Goal: Use online tool/utility: Use online tool/utility

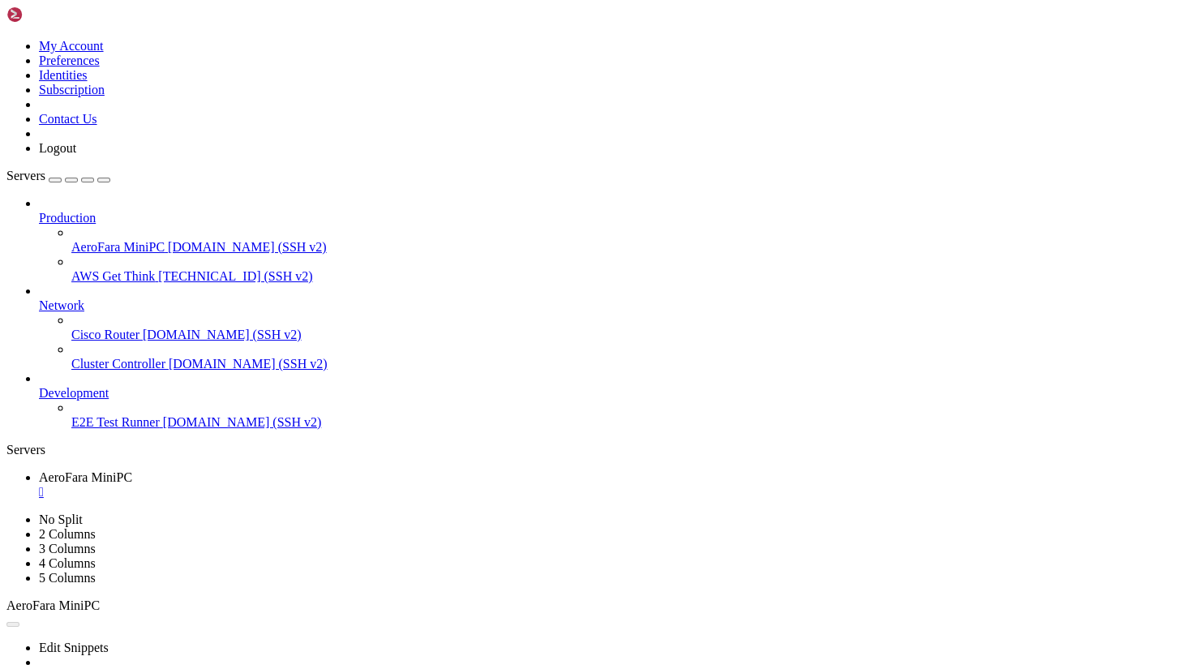
scroll to position [4190, 0]
drag, startPoint x: 466, startPoint y: 1236, endPoint x: 10, endPoint y: 1199, distance: 457.9
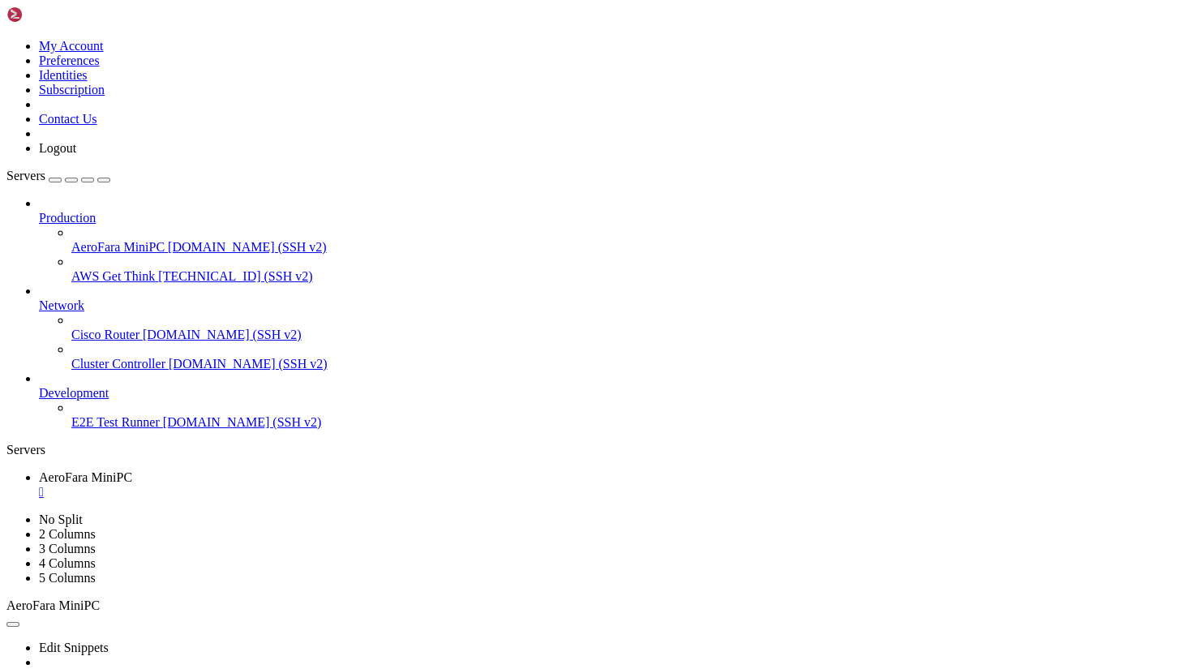
drag, startPoint x: 484, startPoint y: 1242, endPoint x: 15, endPoint y: 1193, distance: 471.9
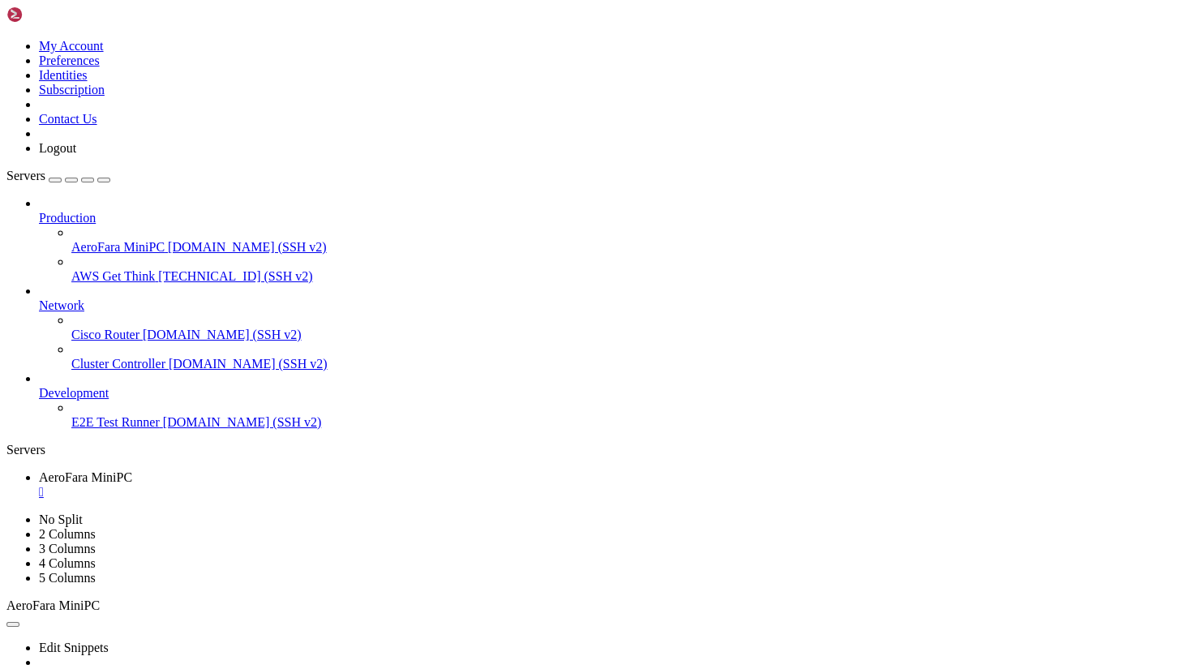
drag, startPoint x: 245, startPoint y: 1214, endPoint x: 525, endPoint y: 1309, distance: 295.3
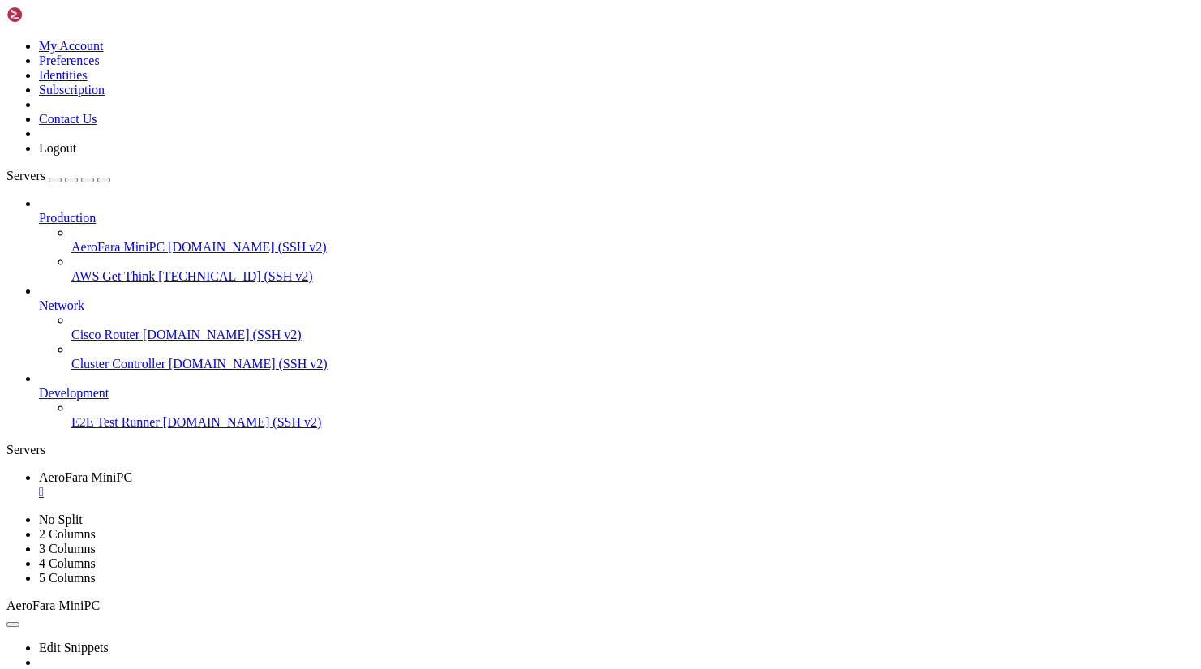
drag, startPoint x: 320, startPoint y: 1087, endPoint x: 235, endPoint y: 1090, distance: 85.2
drag, startPoint x: 318, startPoint y: 1087, endPoint x: 233, endPoint y: 1086, distance: 84.3
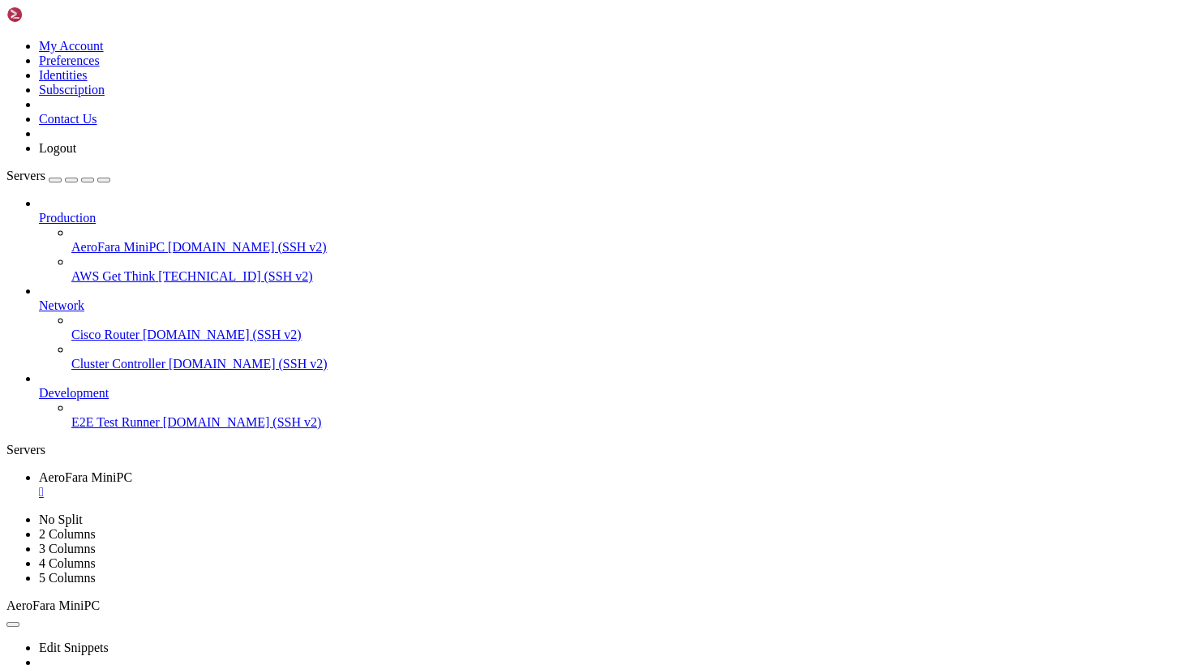
copy x-row "raw gain text"
drag, startPoint x: 451, startPoint y: 1059, endPoint x: 439, endPoint y: 1059, distance: 12.2
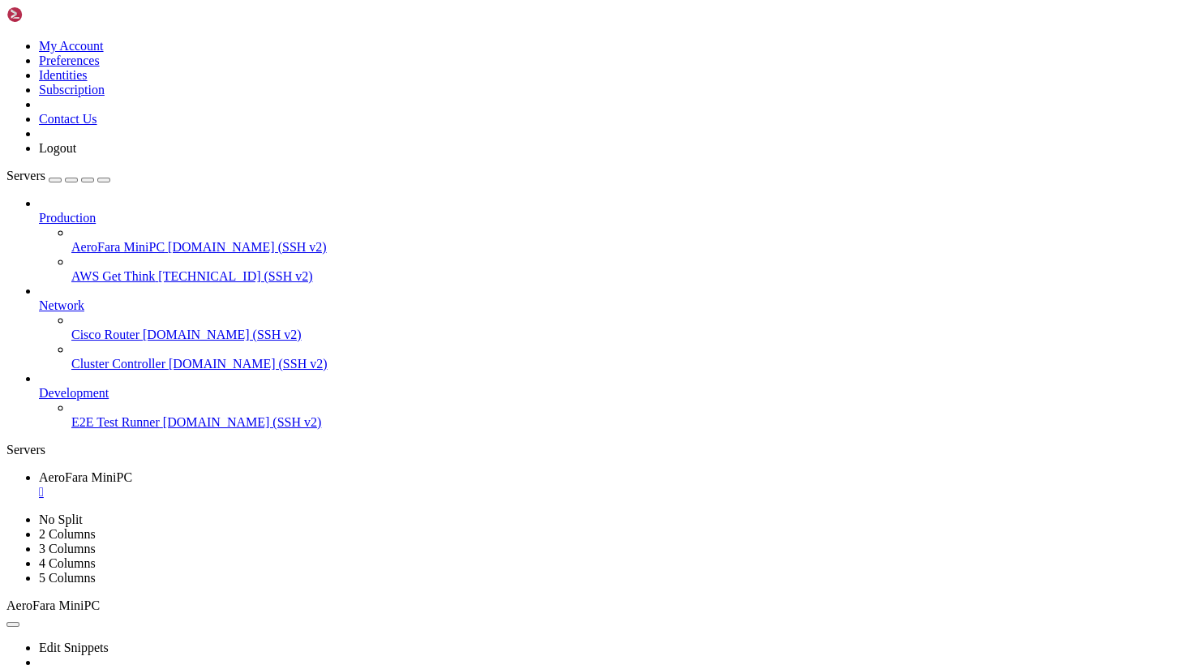
drag, startPoint x: 461, startPoint y: 1056, endPoint x: 157, endPoint y: 1056, distance: 304.0
copy x-row "Step 114 - Before PROFIT string: '+1.4M/SEC'"
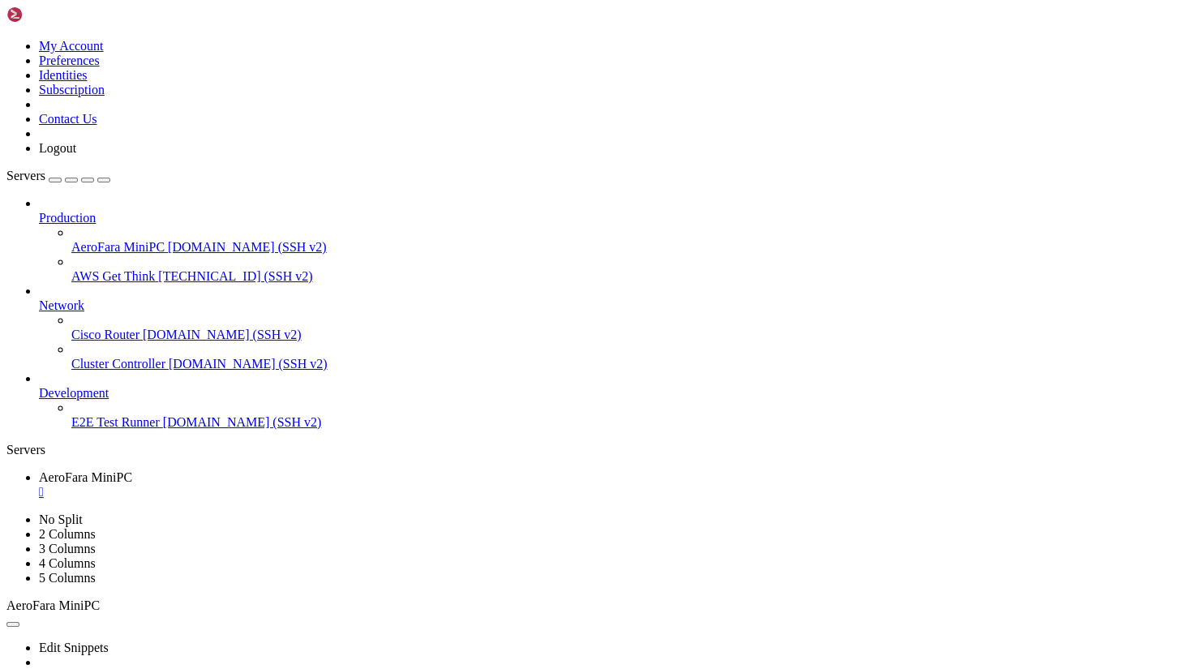
scroll to position [9909, 0]
drag, startPoint x: 675, startPoint y: 1087, endPoint x: 146, endPoint y: 1096, distance: 528.7
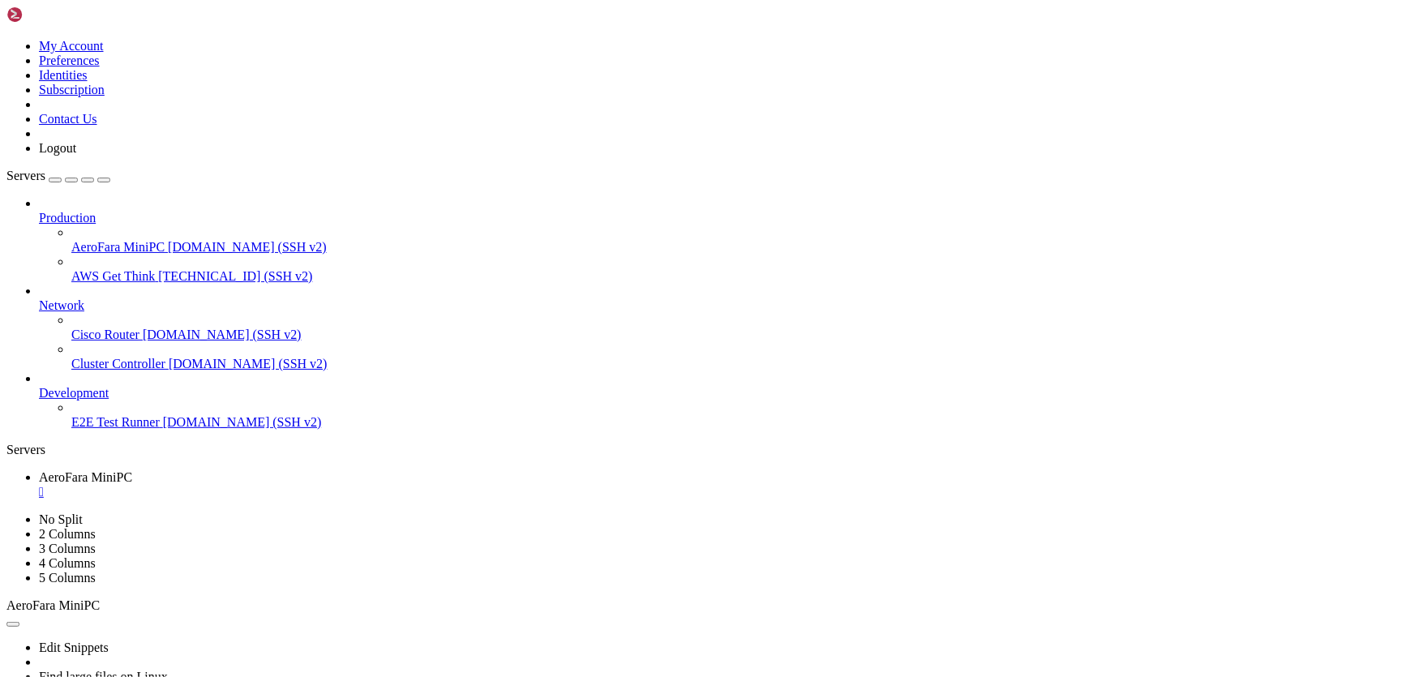
drag, startPoint x: 977, startPoint y: 1210, endPoint x: 58, endPoint y: 982, distance: 946.4
drag, startPoint x: 61, startPoint y: 981, endPoint x: 716, endPoint y: 950, distance: 655.8
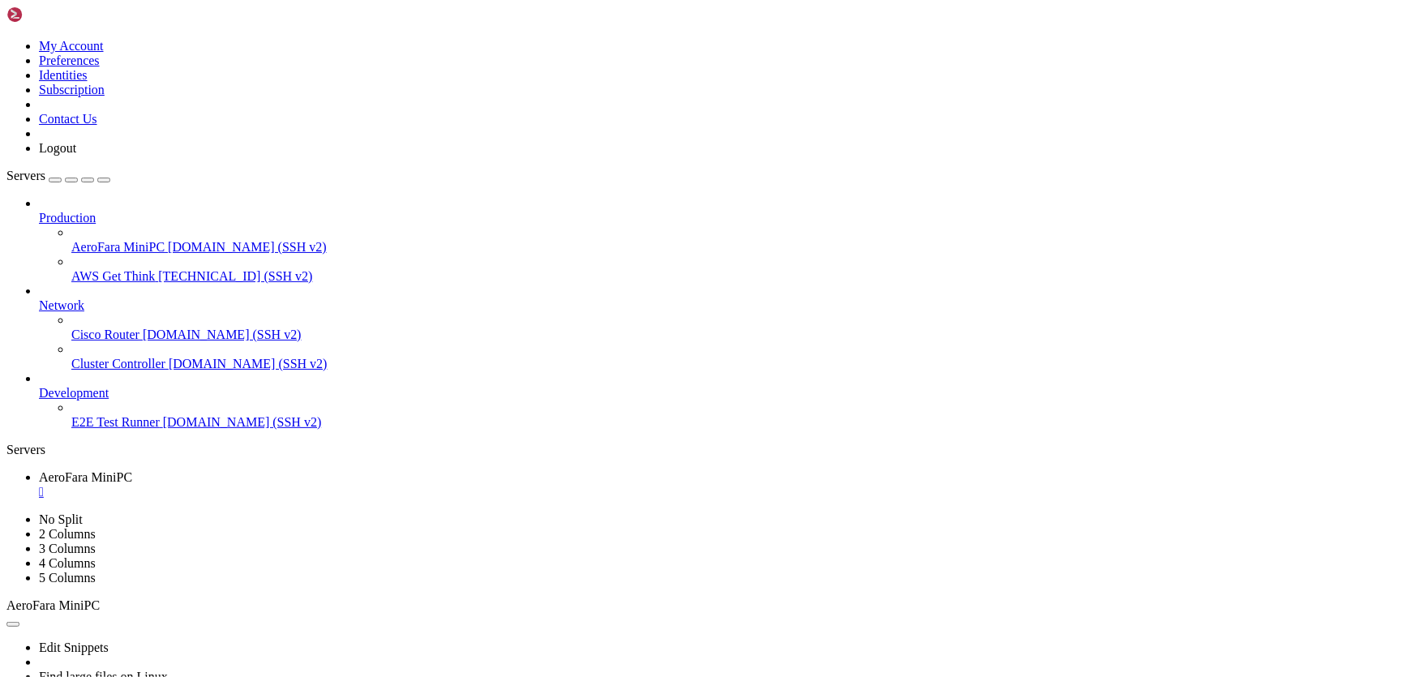
scroll to position [10076, 0]
drag, startPoint x: 12, startPoint y: 1194, endPoint x: 778, endPoint y: 1303, distance: 773.8
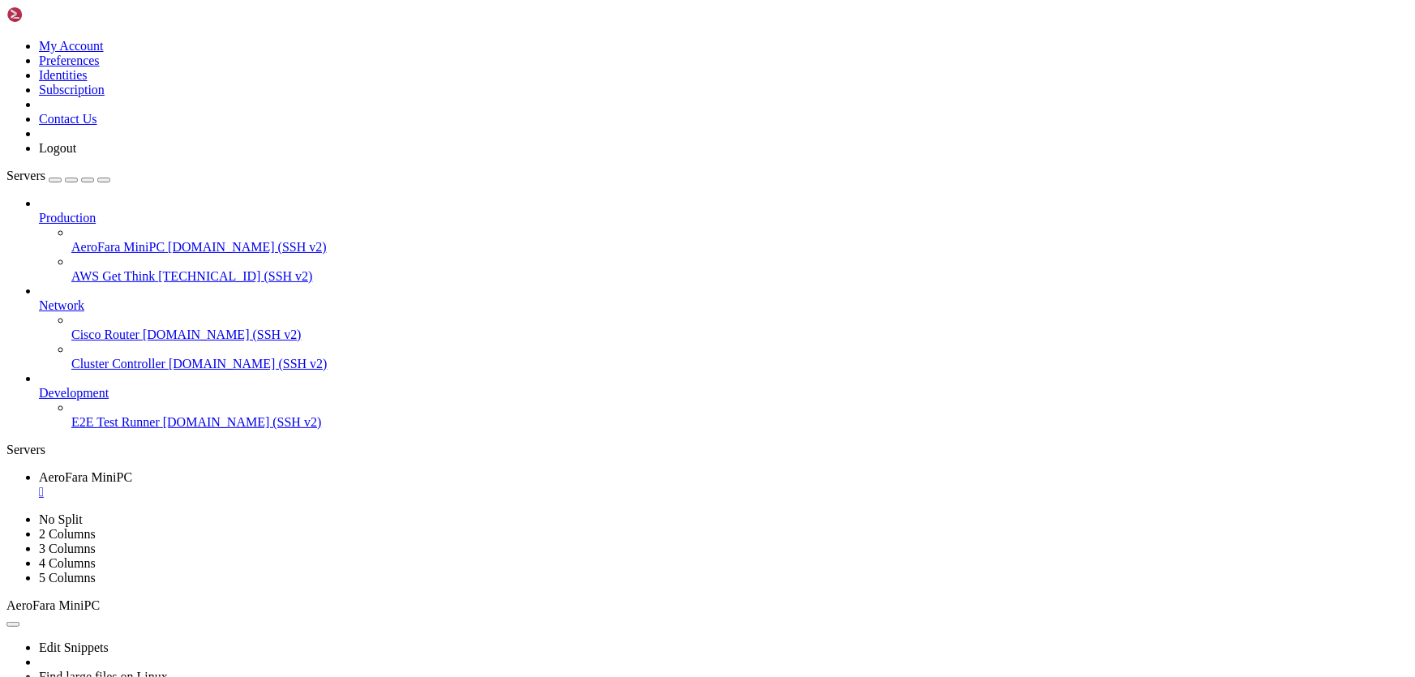
drag, startPoint x: 14, startPoint y: 1095, endPoint x: 861, endPoint y: 1225, distance: 857.1
drag, startPoint x: 366, startPoint y: 1135, endPoint x: 285, endPoint y: 1189, distance: 97.1
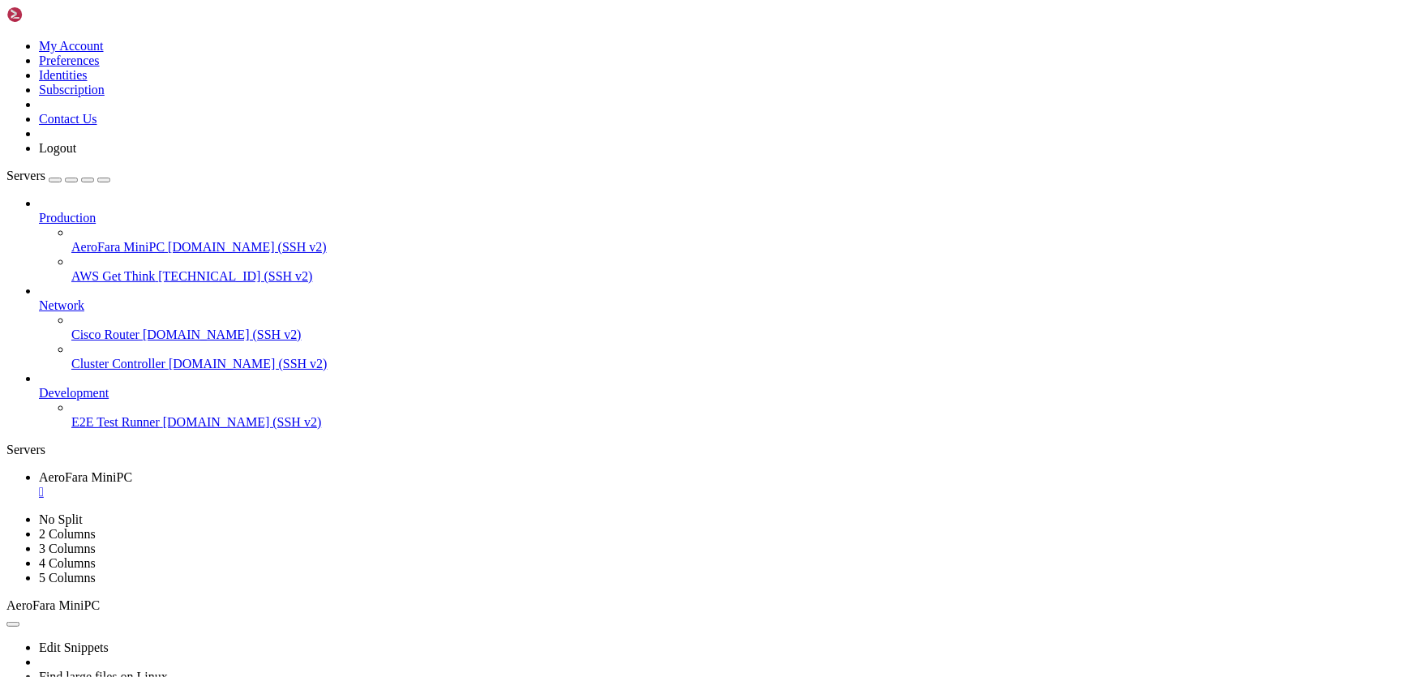
scroll to position [20274, 0]
drag, startPoint x: 549, startPoint y: 1240, endPoint x: 15, endPoint y: 898, distance: 633.3
